Goal: Submit feedback/report problem: Submit feedback/report problem

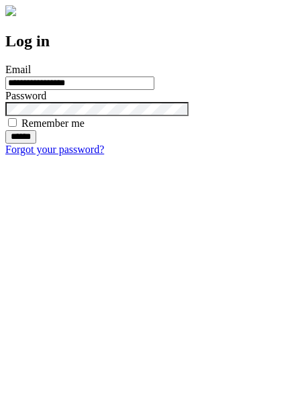
click at [36, 144] on input "******" at bounding box center [20, 136] width 31 height 13
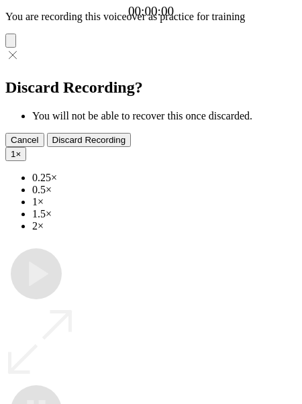
type input "**********"
